Goal: Task Accomplishment & Management: Use online tool/utility

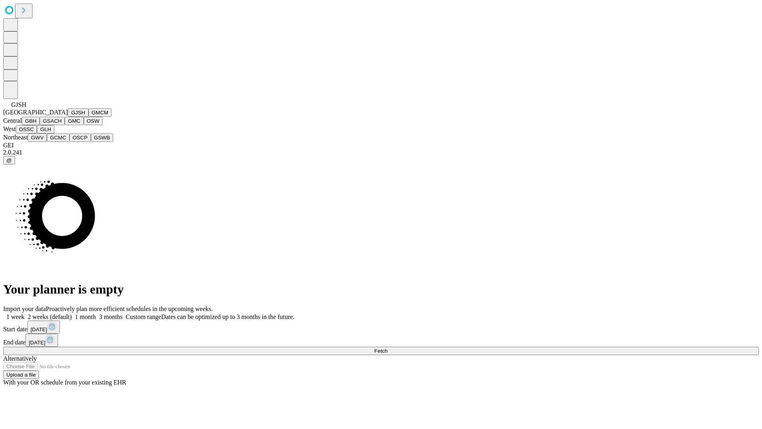
click at [68, 117] on button "GJSH" at bounding box center [78, 112] width 21 height 8
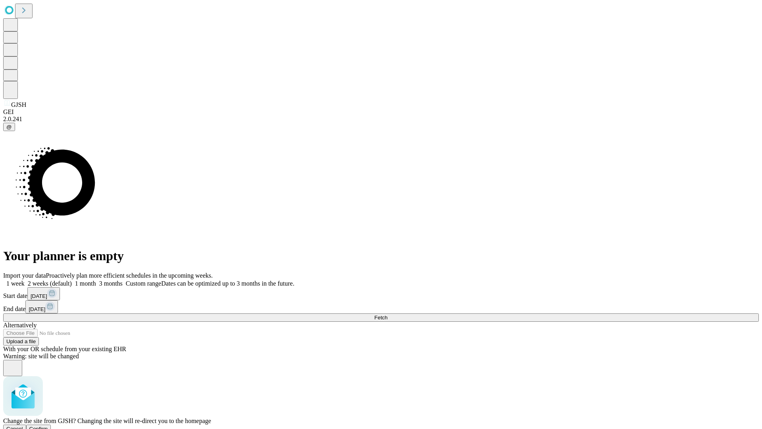
click at [48, 426] on span "Confirm" at bounding box center [38, 429] width 19 height 6
click at [25, 280] on label "1 week" at bounding box center [13, 283] width 21 height 7
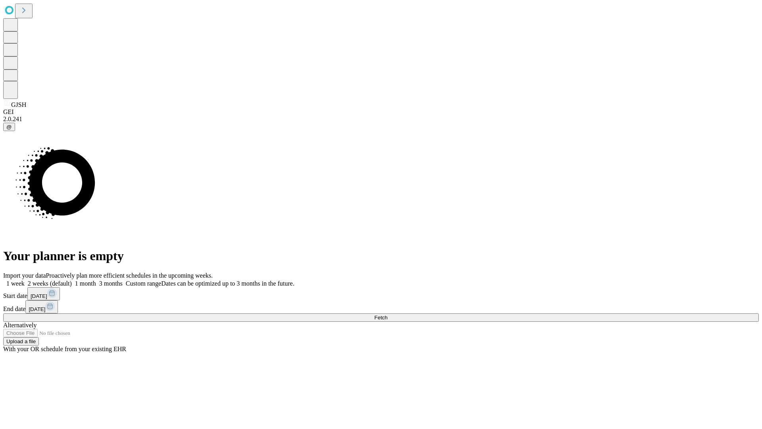
click at [387, 314] on span "Fetch" at bounding box center [380, 317] width 13 height 6
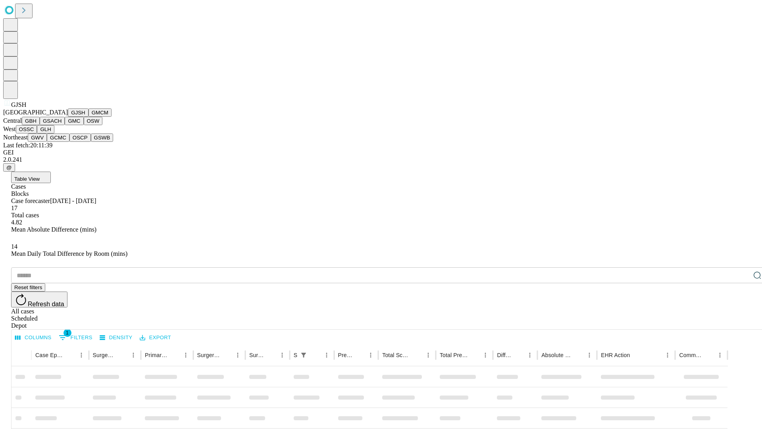
click at [89, 117] on button "GMCM" at bounding box center [100, 112] width 23 height 8
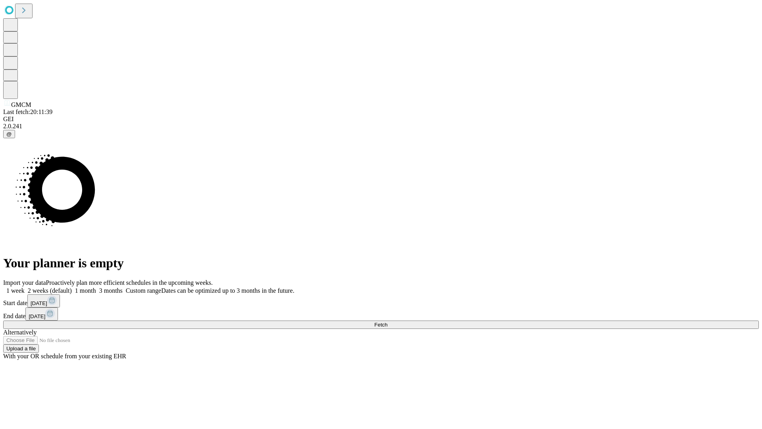
click at [387, 322] on span "Fetch" at bounding box center [380, 325] width 13 height 6
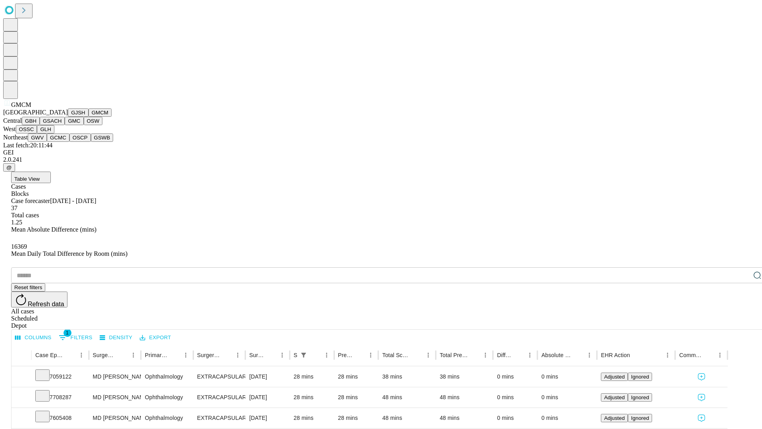
click at [40, 125] on button "GBH" at bounding box center [31, 121] width 18 height 8
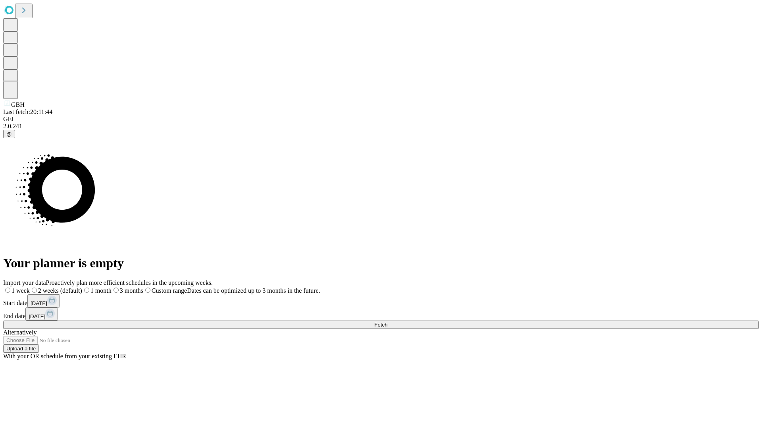
click at [30, 287] on label "1 week" at bounding box center [16, 290] width 27 height 7
click at [387, 322] on span "Fetch" at bounding box center [380, 325] width 13 height 6
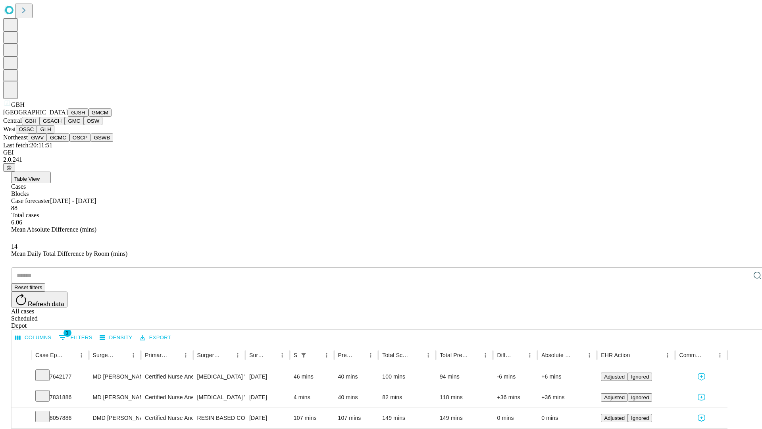
click at [62, 125] on button "GSACH" at bounding box center [52, 121] width 25 height 8
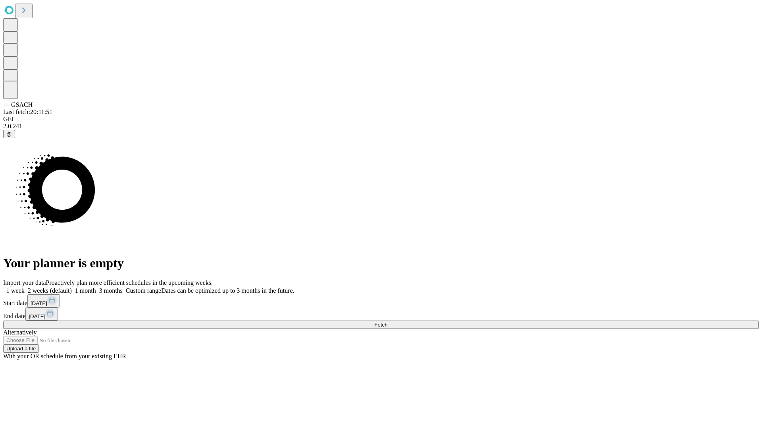
click at [387, 322] on span "Fetch" at bounding box center [380, 325] width 13 height 6
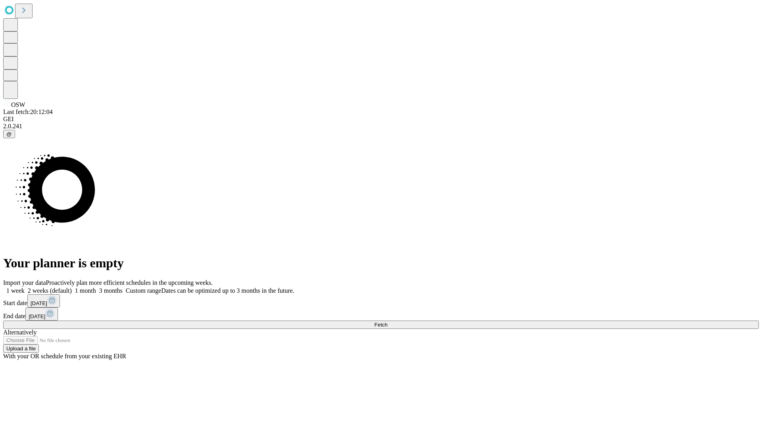
click at [25, 287] on label "1 week" at bounding box center [13, 290] width 21 height 7
click at [387, 322] on span "Fetch" at bounding box center [380, 325] width 13 height 6
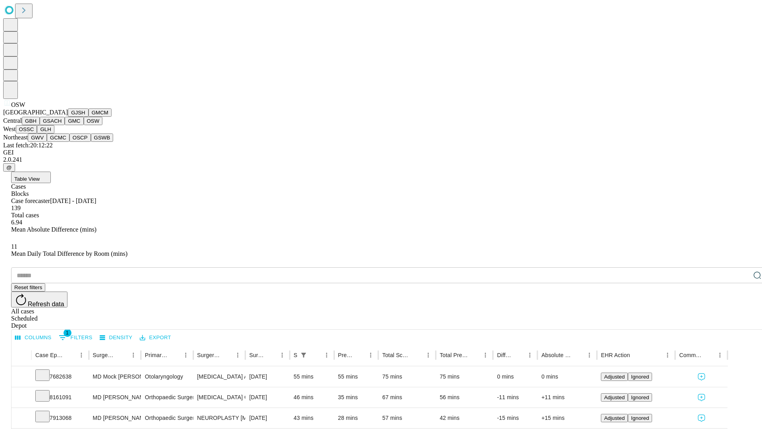
click at [37, 133] on button "OSSC" at bounding box center [26, 129] width 21 height 8
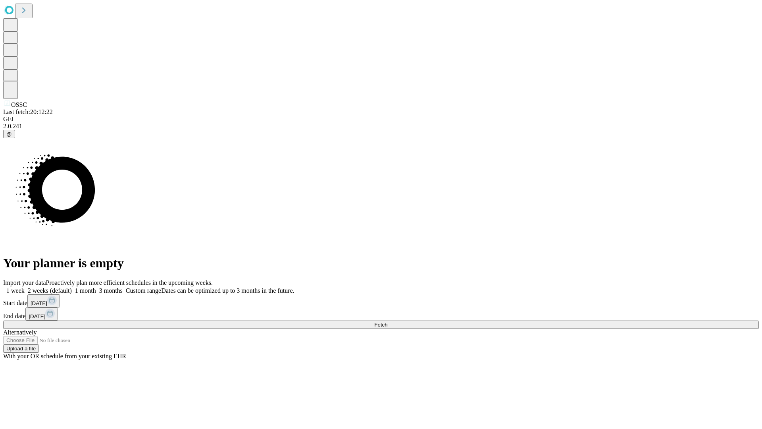
click at [25, 287] on label "1 week" at bounding box center [13, 290] width 21 height 7
click at [387, 322] on span "Fetch" at bounding box center [380, 325] width 13 height 6
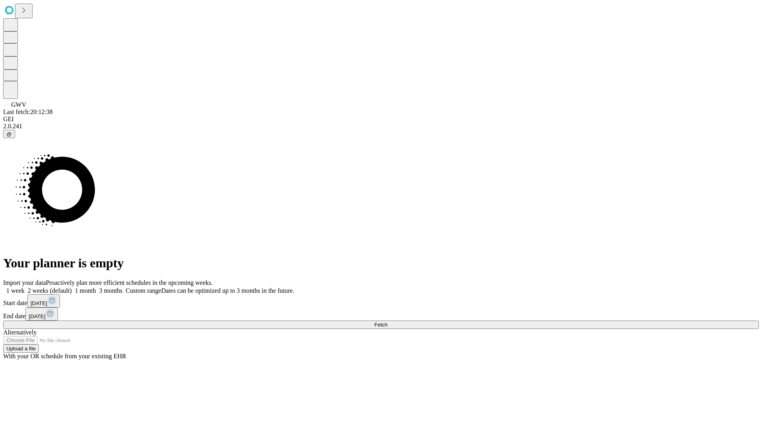
click at [25, 287] on label "1 week" at bounding box center [13, 290] width 21 height 7
click at [387, 322] on span "Fetch" at bounding box center [380, 325] width 13 height 6
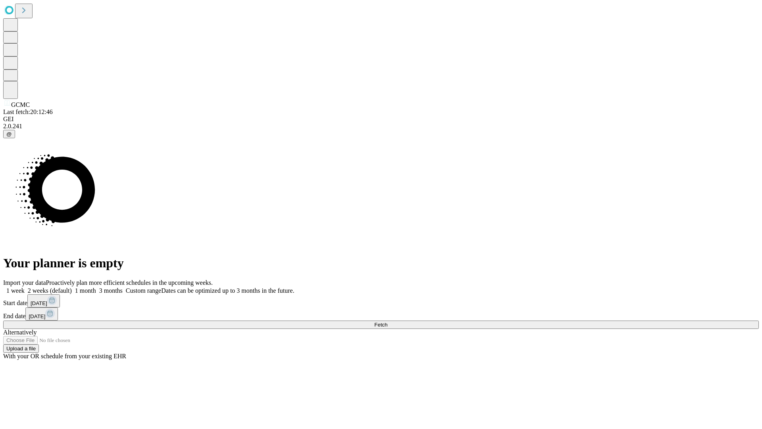
click at [25, 287] on label "1 week" at bounding box center [13, 290] width 21 height 7
click at [387, 322] on span "Fetch" at bounding box center [380, 325] width 13 height 6
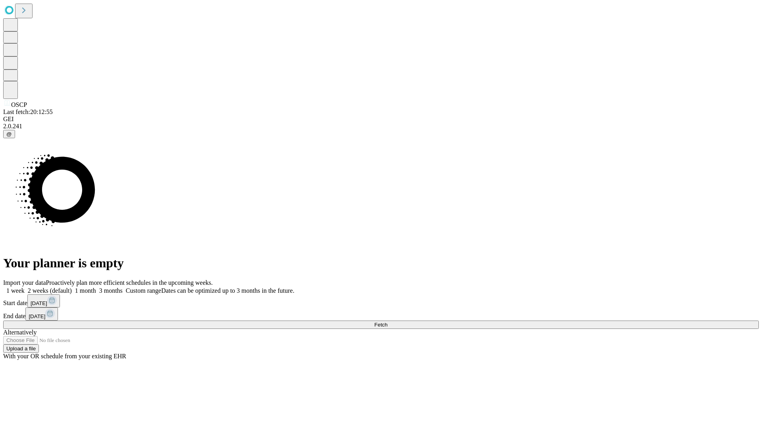
click at [387, 322] on span "Fetch" at bounding box center [380, 325] width 13 height 6
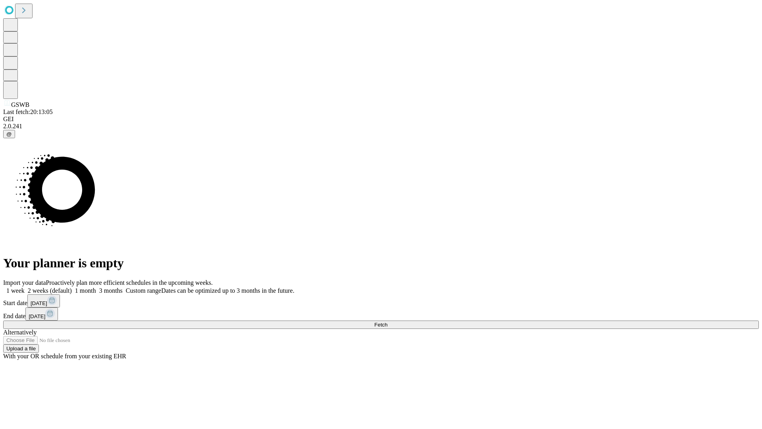
click at [25, 287] on label "1 week" at bounding box center [13, 290] width 21 height 7
click at [387, 322] on span "Fetch" at bounding box center [380, 325] width 13 height 6
